Goal: Complete application form

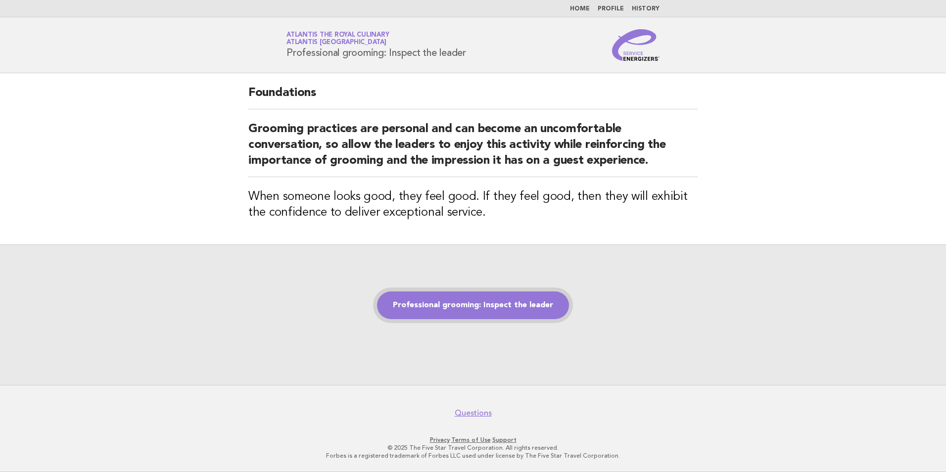
click at [463, 309] on link "Professional grooming: Inspect the leader" at bounding box center [473, 305] width 192 height 28
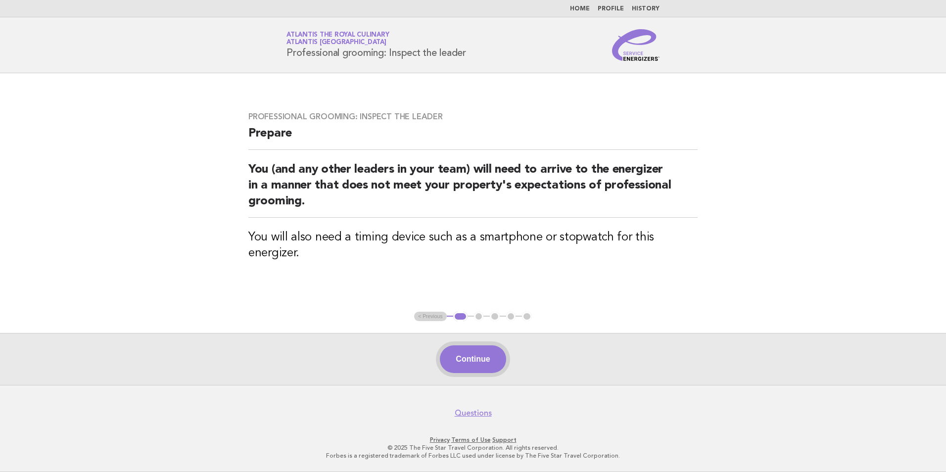
click at [469, 362] on button "Continue" at bounding box center [473, 359] width 66 height 28
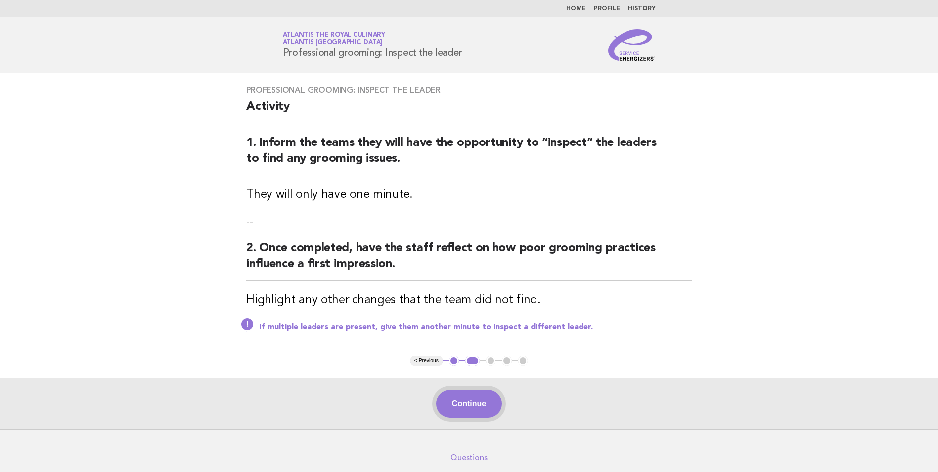
click at [481, 397] on button "Continue" at bounding box center [469, 404] width 66 height 28
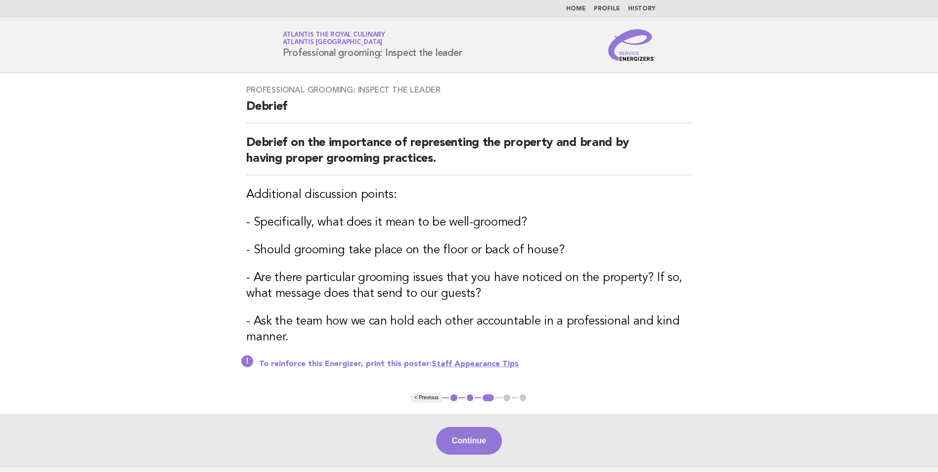
click at [698, 426] on div "Continue" at bounding box center [469, 440] width 938 height 52
click at [473, 431] on button "Continue" at bounding box center [469, 441] width 66 height 28
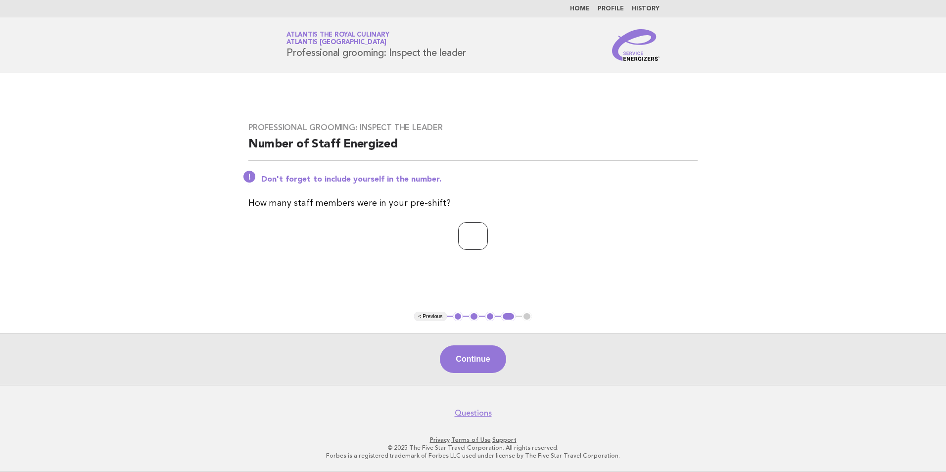
click at [488, 232] on input "*" at bounding box center [473, 236] width 30 height 28
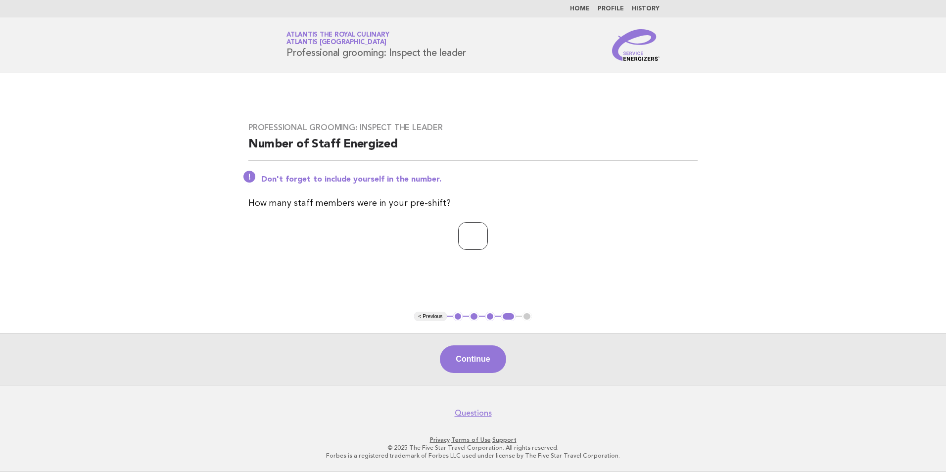
click at [488, 232] on input "*" at bounding box center [473, 236] width 30 height 28
type input "*"
click at [488, 232] on input "*" at bounding box center [473, 236] width 30 height 28
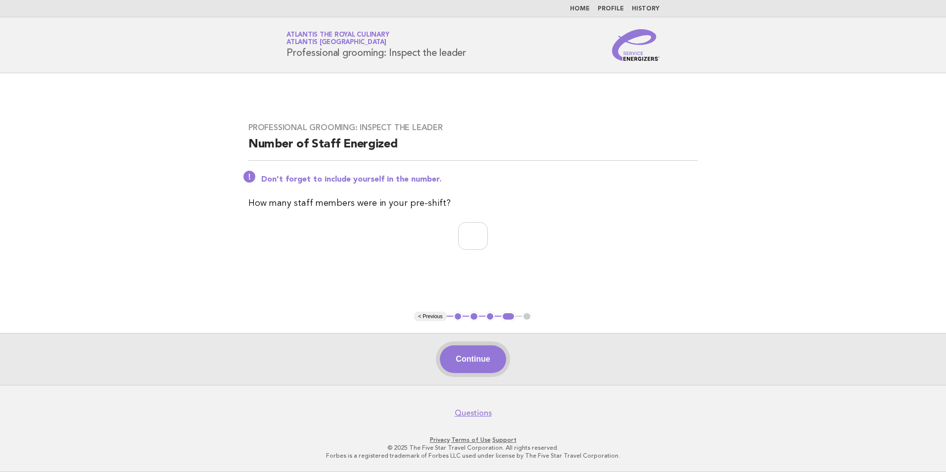
click at [461, 359] on button "Continue" at bounding box center [473, 359] width 66 height 28
